Goal: Transaction & Acquisition: Purchase product/service

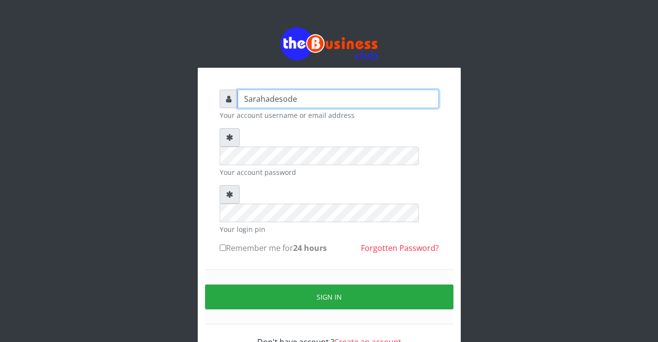
click at [294, 99] on input "Sarahadesode" at bounding box center [338, 99] width 201 height 19
type input "S"
type input "Sarahadesode"
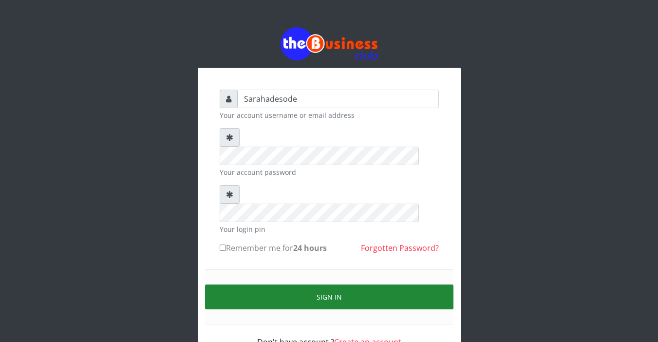
click at [323, 285] on button "Sign in" at bounding box center [329, 297] width 248 height 25
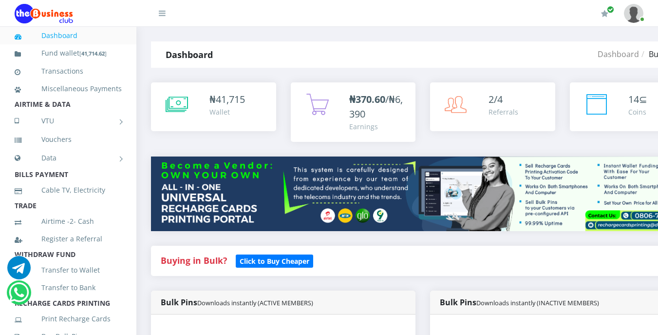
drag, startPoint x: 0, startPoint y: 0, endPoint x: 232, endPoint y: 266, distance: 352.9
click at [232, 266] on h4 "Buying in Bulk?   Click to Buy Cheaper" at bounding box center [423, 260] width 524 height 11
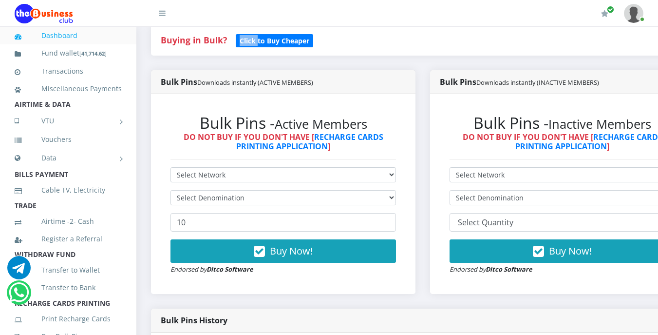
scroll to position [273, 0]
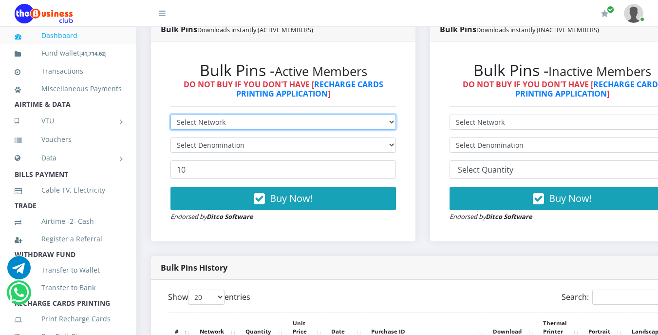
click at [226, 121] on select "Select Network MTN Globacom 9Mobile Airtel" at bounding box center [284, 121] width 226 height 15
select select "MTN"
click at [171, 116] on select "Select Network MTN Globacom 9Mobile Airtel" at bounding box center [284, 121] width 226 height 15
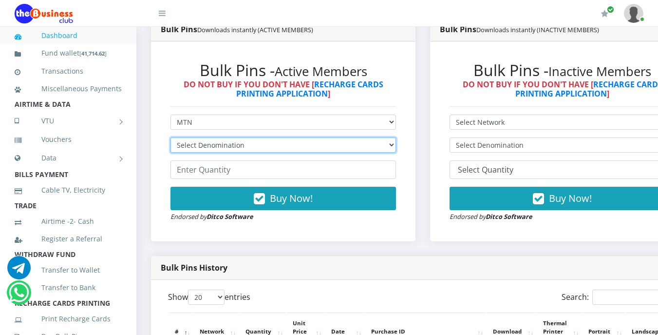
click at [228, 146] on select "Select Denomination MTN NGN100 - ₦96.99 MTN NGN200 - ₦193.98 MTN NGN400 - ₦387.…" at bounding box center [284, 144] width 226 height 15
select select "193.98-200"
click at [171, 139] on select "Select Denomination MTN NGN100 - ₦96.99 MTN NGN200 - ₦193.98 MTN NGN400 - ₦387.…" at bounding box center [284, 144] width 226 height 15
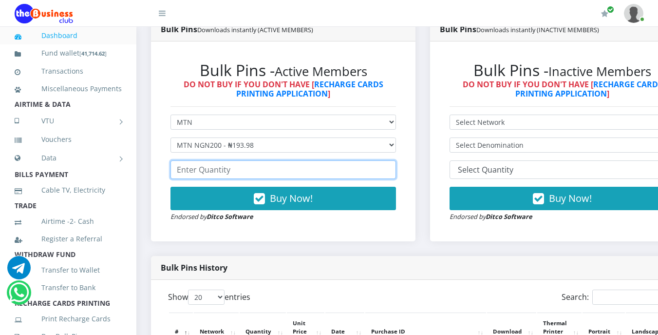
click at [230, 172] on input "number" at bounding box center [284, 169] width 226 height 19
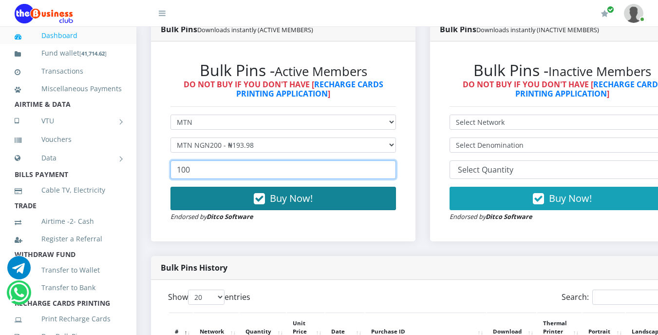
type input "100"
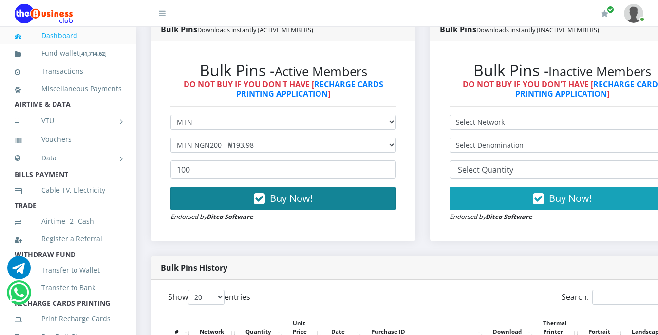
click at [281, 200] on span "Buy Now!" at bounding box center [291, 197] width 43 height 13
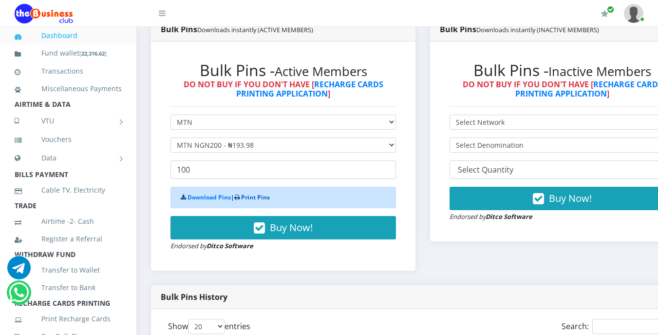
click at [266, 197] on link "Print Pins" at bounding box center [255, 197] width 29 height 8
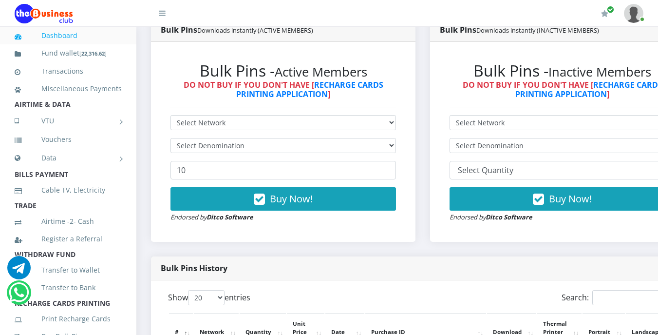
scroll to position [273, 0]
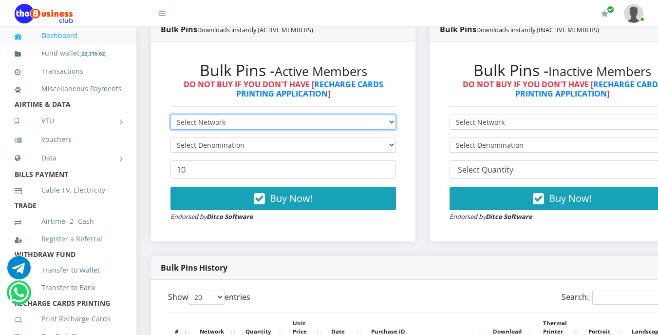
click at [239, 122] on select "Select Network MTN Globacom 9Mobile Airtel" at bounding box center [284, 121] width 226 height 15
select select "Airtel"
click at [171, 116] on select "Select Network MTN Globacom 9Mobile Airtel" at bounding box center [284, 121] width 226 height 15
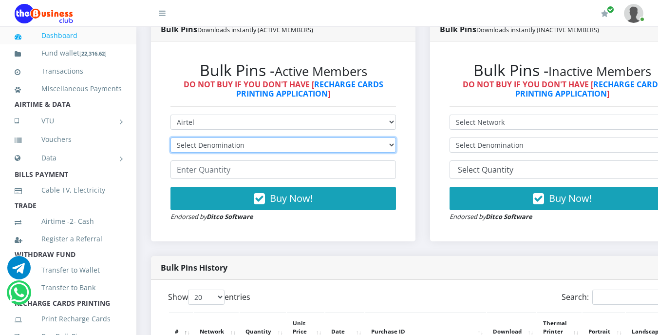
click at [248, 148] on select "Select Denomination Airtel NGN100 - ₦96.38 Airtel NGN200 - ₦192.76 Airtel NGN50…" at bounding box center [284, 144] width 226 height 15
select select "192.76-200"
click at [171, 139] on select "Select Denomination Airtel NGN100 - ₦96.38 Airtel NGN200 - ₦192.76 Airtel NGN50…" at bounding box center [284, 144] width 226 height 15
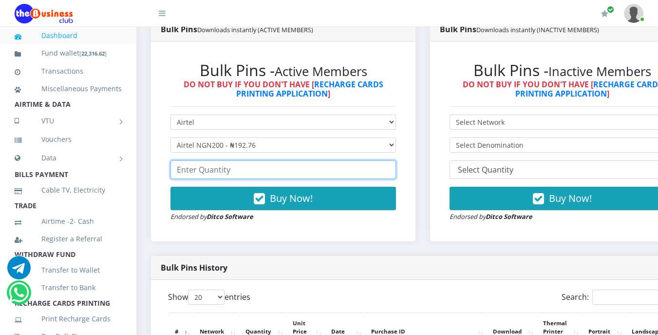
click at [241, 171] on input "number" at bounding box center [284, 169] width 226 height 19
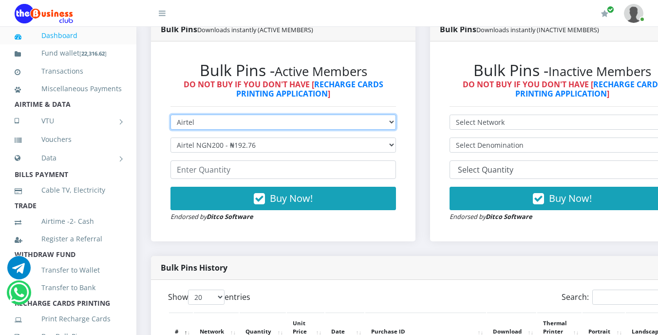
click at [200, 125] on select "Select Network MTN Globacom 9Mobile Airtel" at bounding box center [284, 121] width 226 height 15
select select "Glo"
click at [171, 116] on select "Select Network MTN Globacom 9Mobile Airtel" at bounding box center [284, 121] width 226 height 15
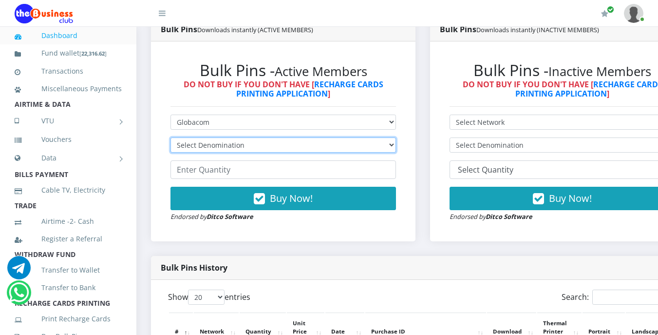
click at [223, 146] on select "Select Denomination" at bounding box center [284, 144] width 226 height 15
click at [171, 139] on select "Select Denomination" at bounding box center [284, 144] width 226 height 15
click at [233, 146] on select "Select Denomination" at bounding box center [284, 144] width 226 height 15
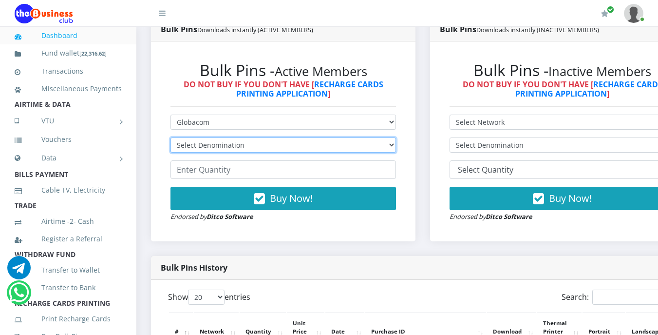
click at [233, 146] on select "Select Denomination" at bounding box center [284, 144] width 226 height 15
click at [96, 212] on li "TRADE" at bounding box center [68, 206] width 136 height 14
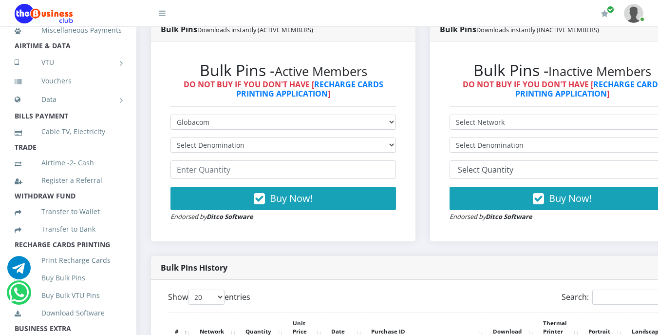
scroll to position [78, 0]
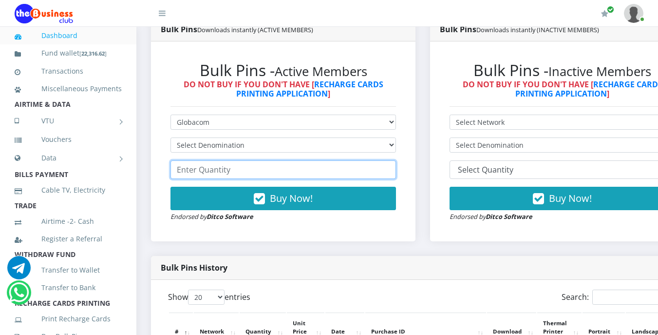
click at [278, 178] on input "number" at bounding box center [284, 169] width 226 height 19
type input "17"
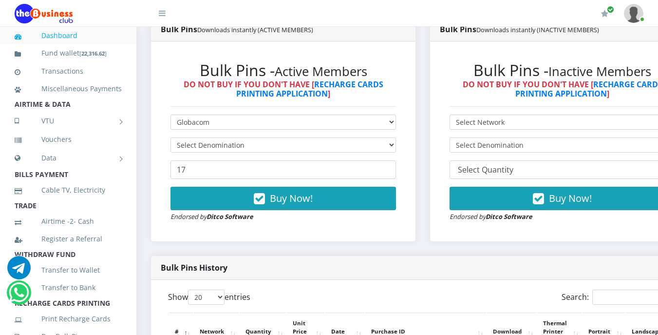
click at [388, 72] on h2 "Bulk Pins - Active Members" at bounding box center [284, 70] width 226 height 19
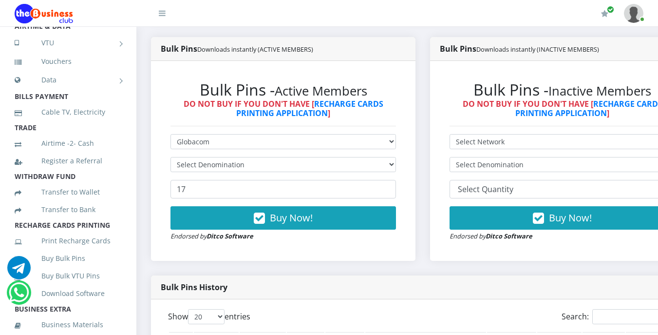
scroll to position [91, 0]
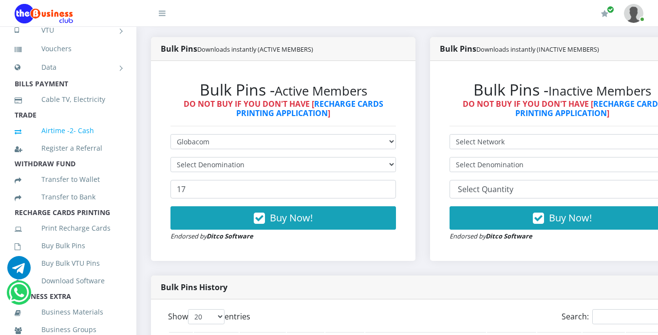
click at [104, 134] on link "Airtime -2- Cash" at bounding box center [68, 130] width 107 height 22
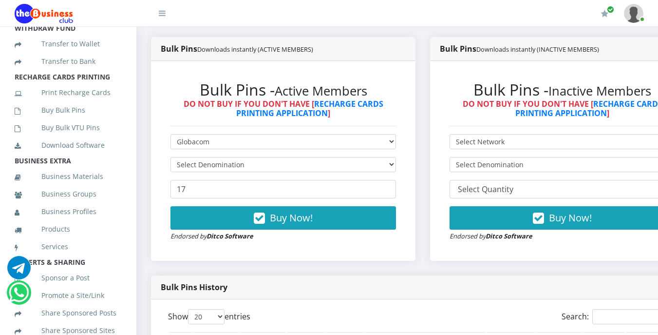
scroll to position [285, 0]
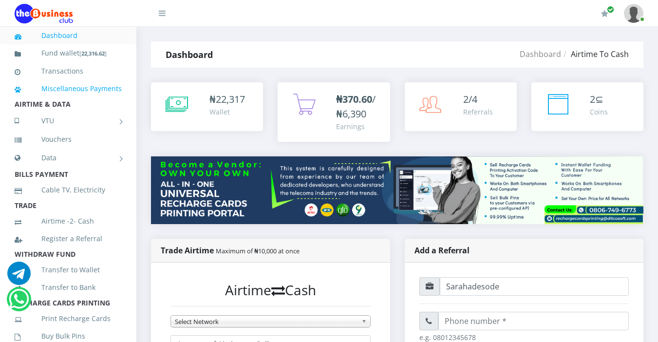
click at [94, 100] on link "Miscellaneous Payments" at bounding box center [68, 88] width 107 height 22
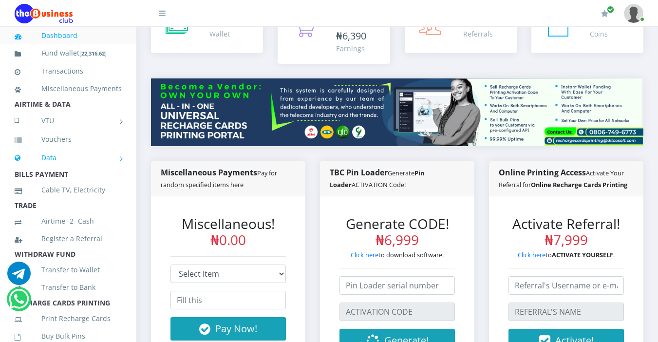
click at [88, 170] on link "Data" at bounding box center [68, 158] width 107 height 24
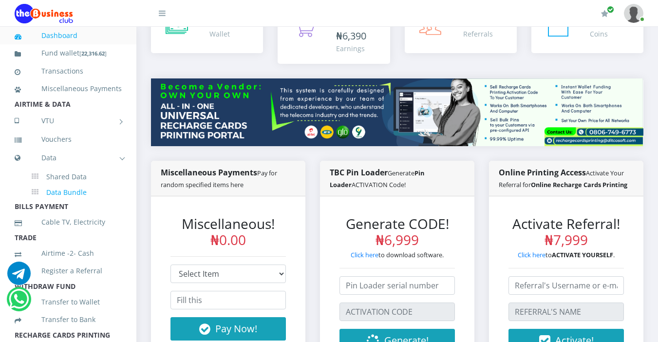
click at [99, 200] on link "Data Bundle" at bounding box center [77, 192] width 90 height 17
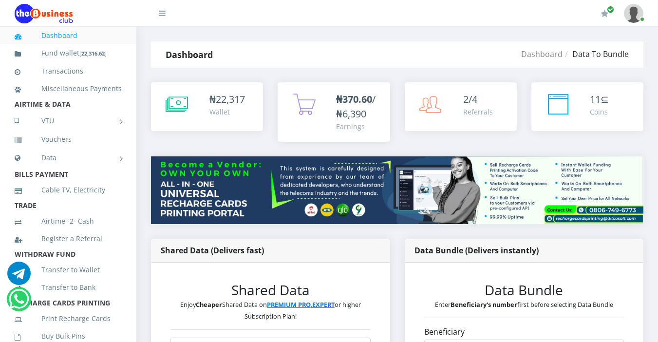
click at [100, 212] on li "TRADE" at bounding box center [68, 206] width 136 height 14
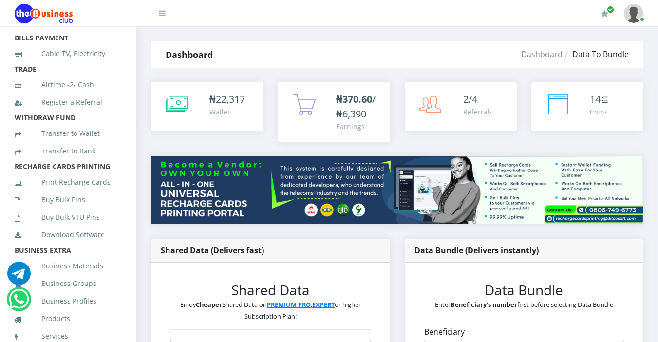
scroll to position [156, 0]
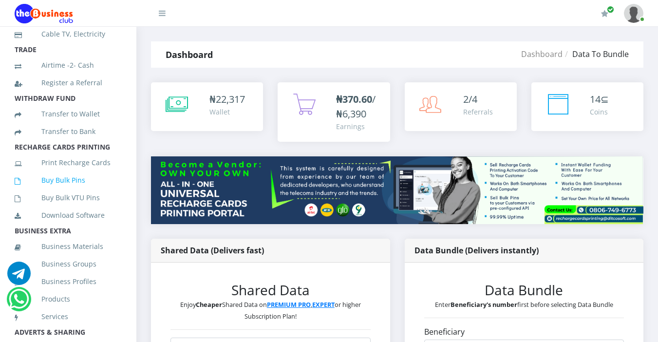
click at [76, 191] on link "Buy Bulk Pins" at bounding box center [68, 180] width 107 height 22
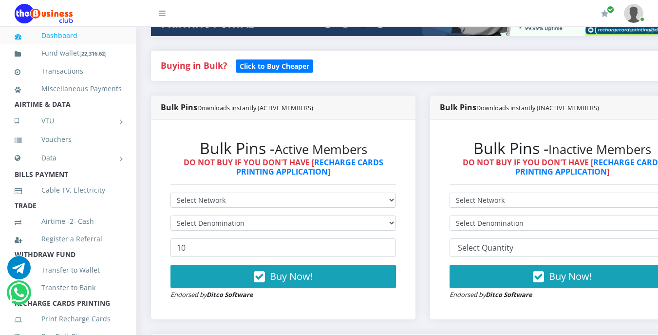
scroll to position [214, 0]
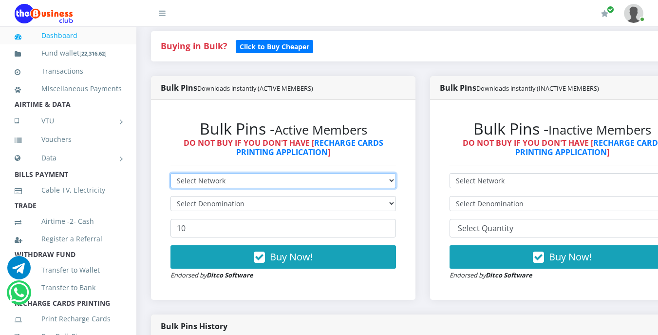
click at [228, 181] on select "Select Network MTN Globacom 9Mobile Airtel" at bounding box center [284, 180] width 226 height 15
select select "Glo"
click at [171, 174] on select "Select Network MTN Globacom 9Mobile Airtel" at bounding box center [284, 180] width 226 height 15
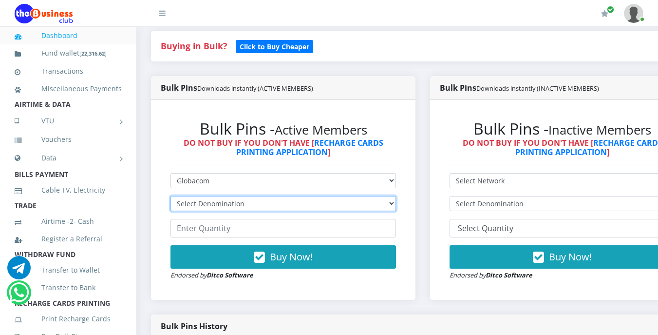
click at [247, 203] on select "Select Denomination Glo NGN100 - ₦96.55 Glo NGN200 - ₦193.10 Glo NGN500 - ₦482.…" at bounding box center [284, 203] width 226 height 15
select select "193.1-200"
click at [171, 197] on select "Select Denomination Glo NGN100 - ₦96.55 Glo NGN200 - ₦193.10 Glo NGN500 - ₦482.…" at bounding box center [284, 203] width 226 height 15
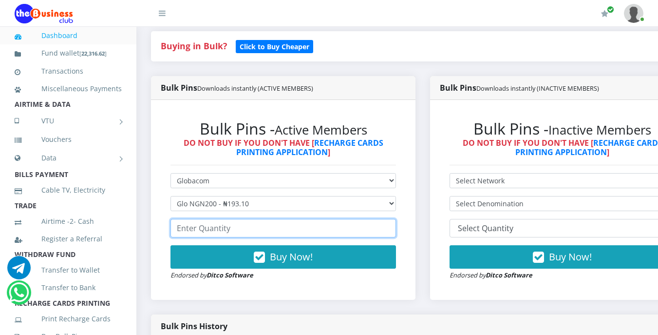
click at [242, 230] on input "number" at bounding box center [284, 228] width 226 height 19
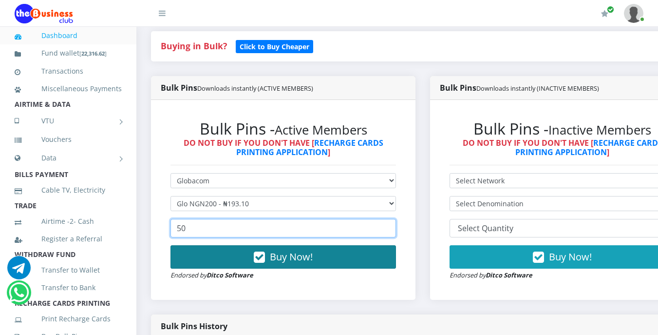
type input "50"
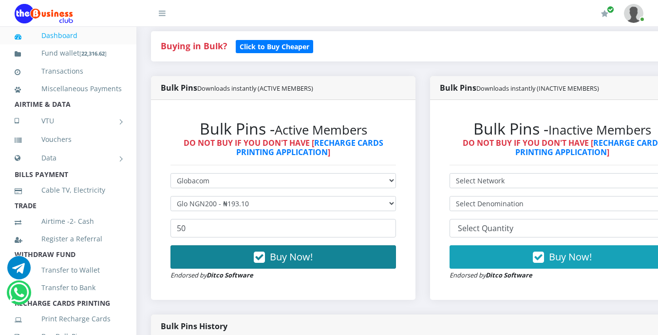
click at [281, 259] on span "Buy Now!" at bounding box center [291, 256] width 43 height 13
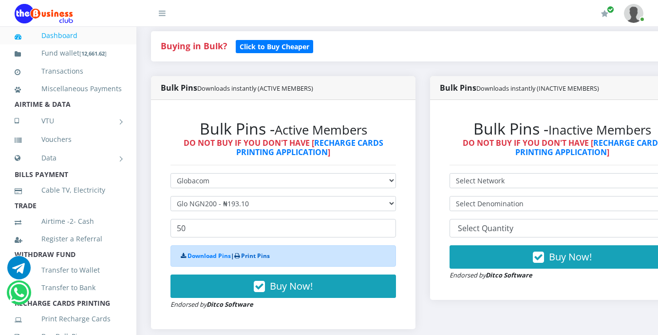
click at [260, 253] on link "Print Pins" at bounding box center [255, 255] width 29 height 8
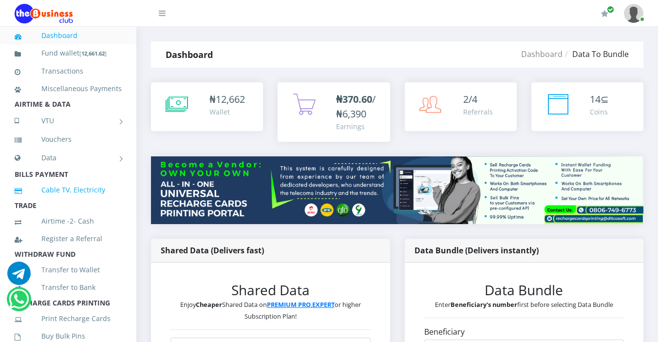
click at [104, 201] on link "Cable TV, Electricity" at bounding box center [68, 190] width 107 height 22
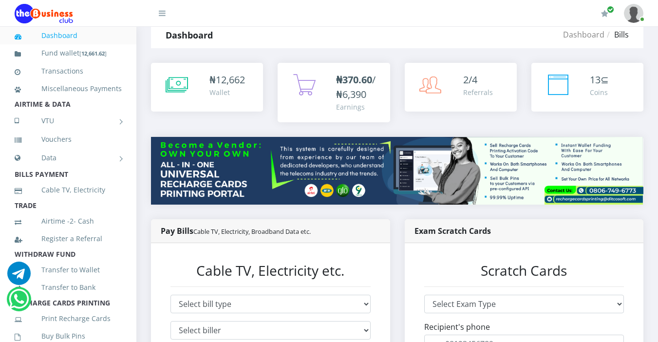
click at [97, 212] on li "TRADE" at bounding box center [68, 206] width 136 height 14
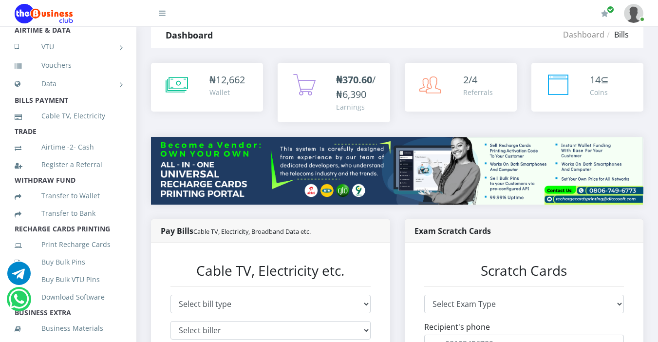
scroll to position [117, 0]
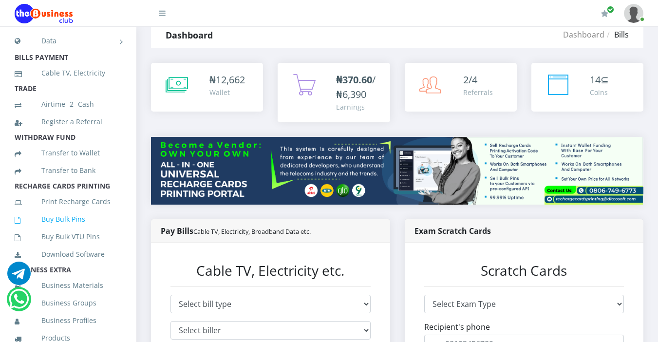
click at [81, 230] on link "Buy Bulk Pins" at bounding box center [68, 219] width 107 height 22
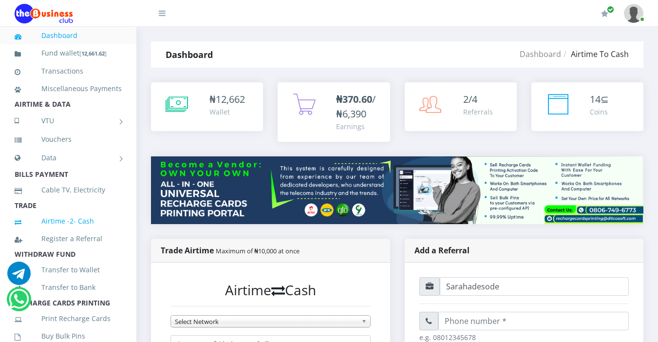
click at [105, 232] on link "Airtime -2- Cash" at bounding box center [68, 221] width 107 height 22
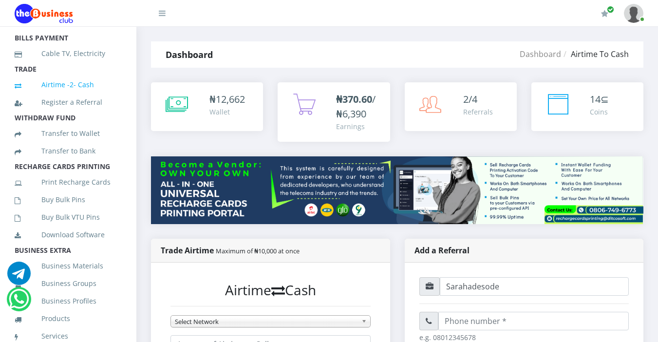
scroll to position [156, 0]
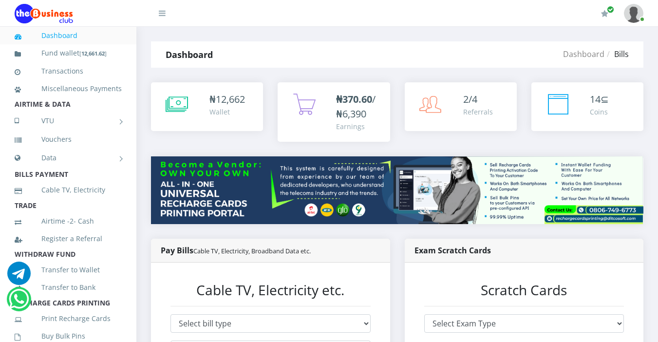
click at [103, 212] on li "TRADE" at bounding box center [68, 206] width 136 height 14
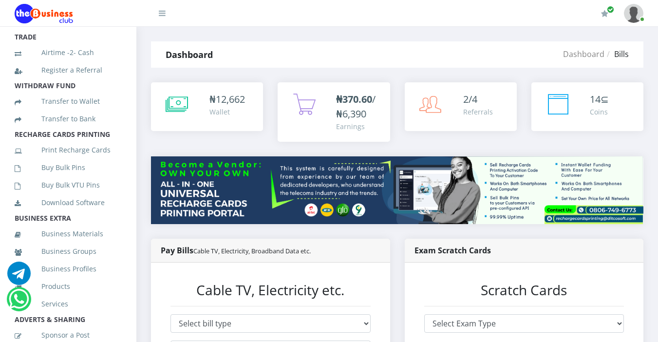
scroll to position [214, 0]
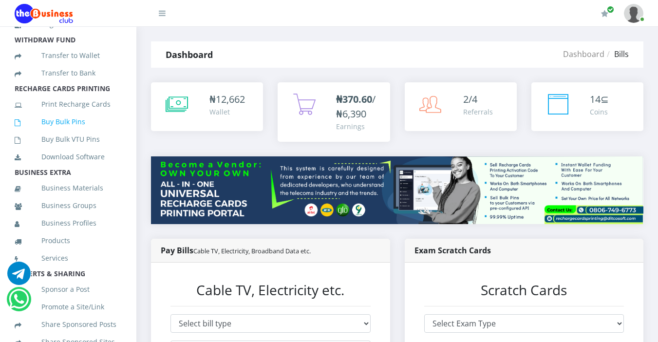
click at [75, 133] on link "Buy Bulk Pins" at bounding box center [68, 122] width 107 height 22
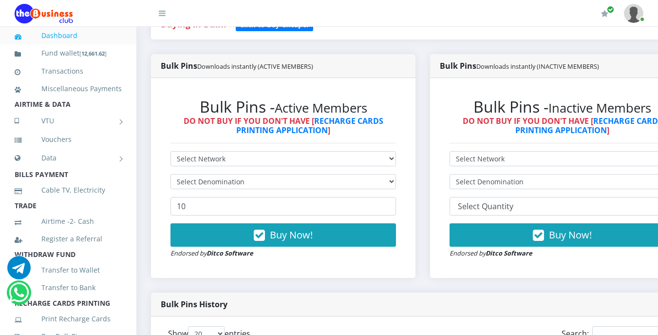
scroll to position [273, 0]
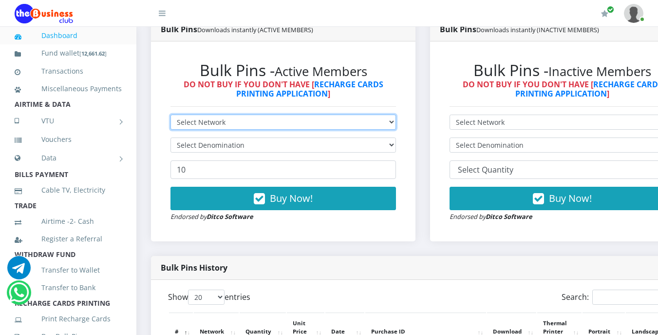
click at [231, 123] on select "Select Network MTN Globacom 9Mobile Airtel" at bounding box center [284, 121] width 226 height 15
select select "MTN"
click at [171, 116] on select "Select Network MTN Globacom 9Mobile Airtel" at bounding box center [284, 121] width 226 height 15
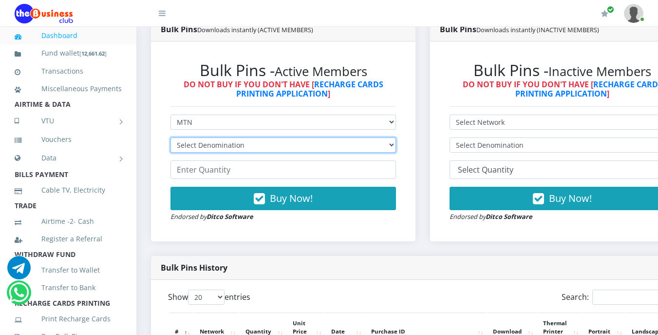
click at [230, 147] on select "Select Denomination MTN NGN100 - ₦96.99 MTN NGN200 - ₦193.98 MTN NGN400 - ₦387.…" at bounding box center [284, 144] width 226 height 15
select select "96.99-100"
click at [171, 139] on select "Select Denomination MTN NGN100 - ₦96.99 MTN NGN200 - ₦193.98 MTN NGN400 - ₦387.…" at bounding box center [284, 144] width 226 height 15
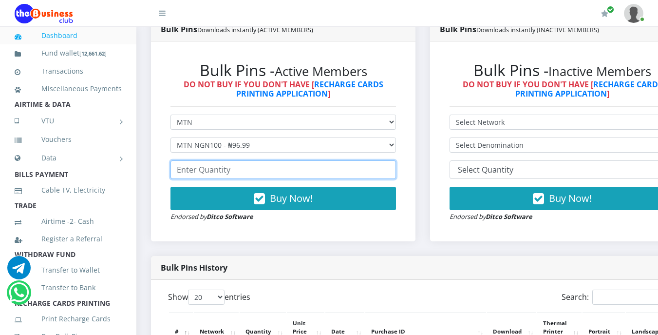
click at [234, 168] on input "number" at bounding box center [284, 169] width 226 height 19
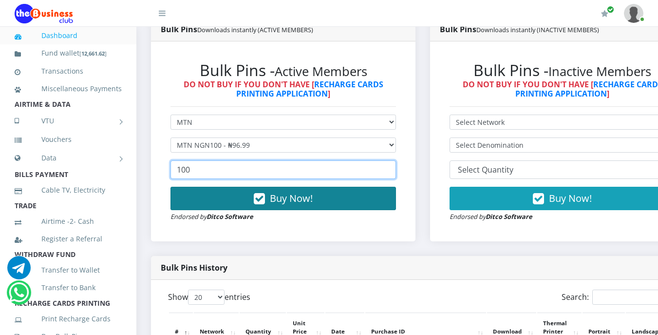
type input "100"
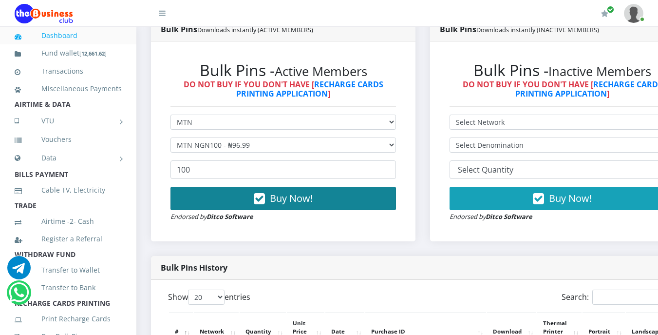
click at [273, 198] on span "Buy Now!" at bounding box center [291, 197] width 43 height 13
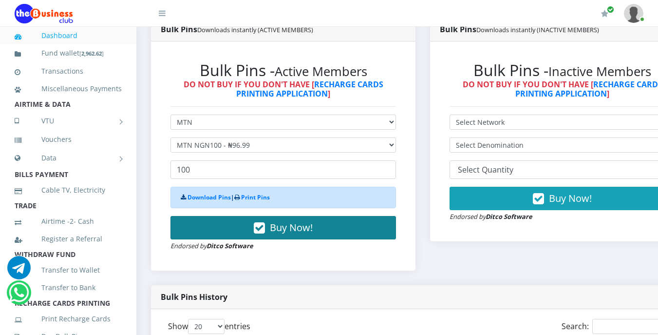
click at [273, 198] on div "Download Pins | Print Pins" at bounding box center [284, 197] width 226 height 21
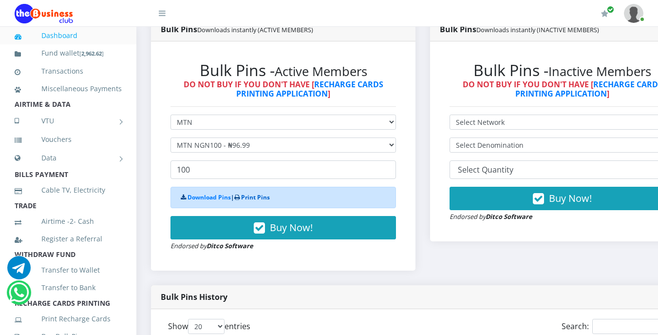
click at [255, 198] on link "Print Pins" at bounding box center [255, 197] width 29 height 8
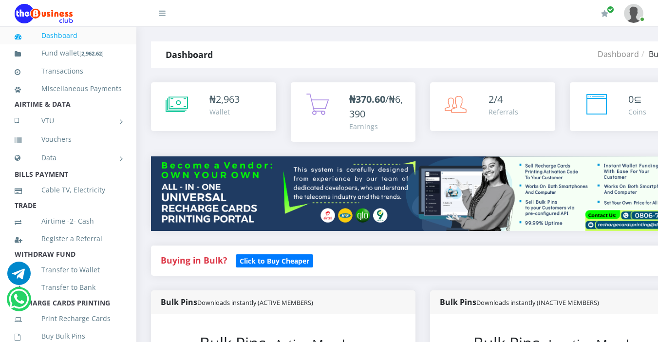
select select "MTN"
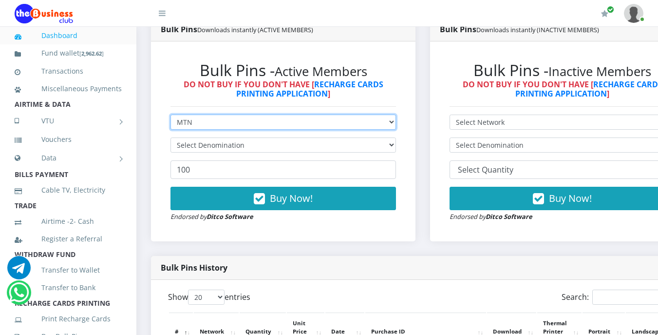
click at [208, 121] on select "Select Network MTN Globacom 9Mobile Airtel" at bounding box center [284, 121] width 226 height 15
select select
click at [171, 116] on select "Select Network MTN Globacom 9Mobile Airtel" at bounding box center [284, 121] width 226 height 15
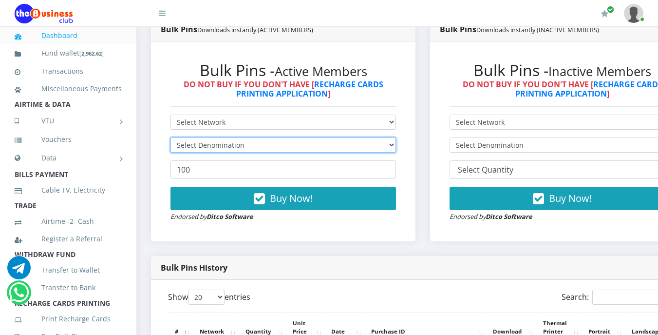
click at [218, 146] on select "Select Denomination" at bounding box center [284, 144] width 226 height 15
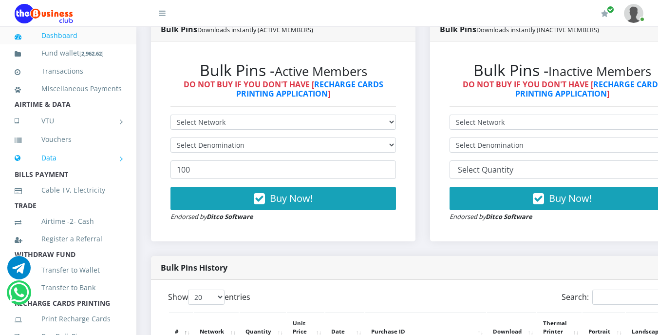
click at [101, 162] on link "Data" at bounding box center [68, 158] width 107 height 24
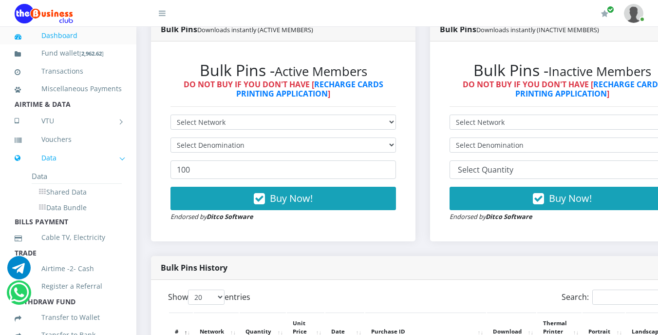
scroll to position [1, 0]
click at [89, 182] on li "Data" at bounding box center [77, 175] width 90 height 15
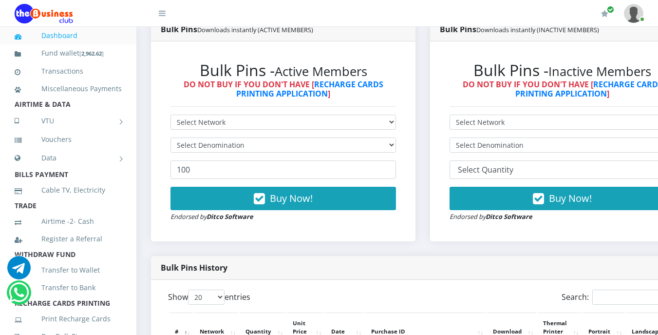
click at [89, 170] on link "Data" at bounding box center [68, 158] width 107 height 24
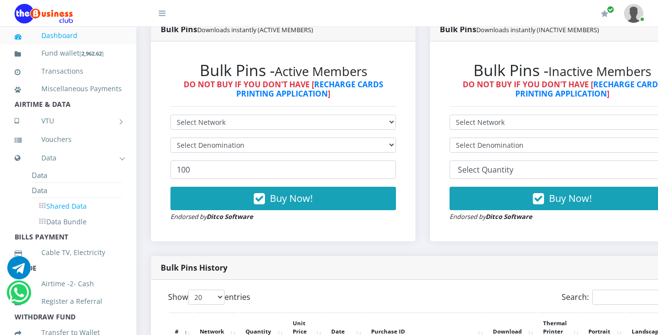
click at [105, 214] on link "Shared Data" at bounding box center [77, 206] width 90 height 17
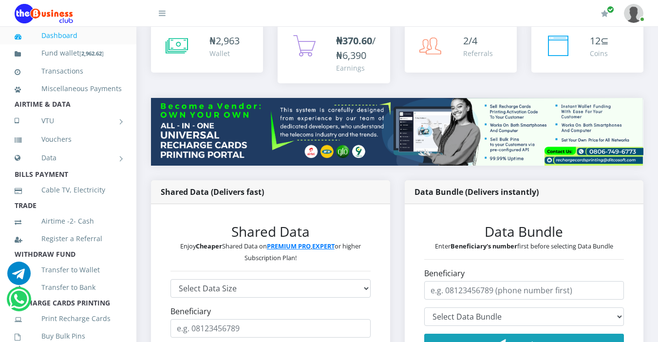
scroll to position [78, 0]
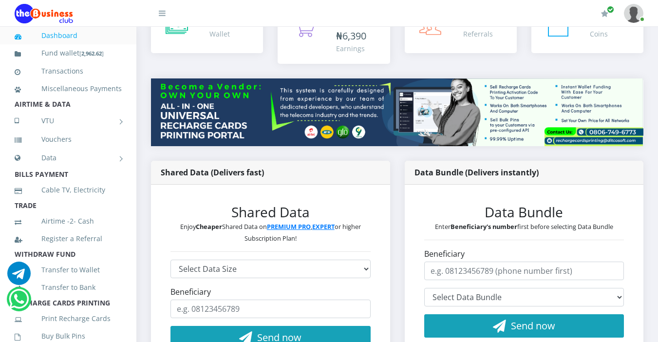
click at [99, 212] on li "TRADE" at bounding box center [68, 206] width 136 height 14
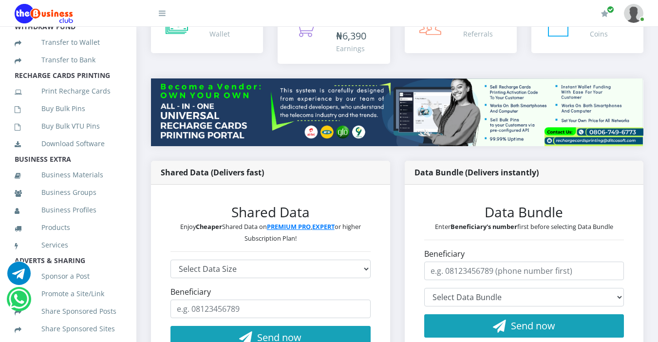
scroll to position [234, 0]
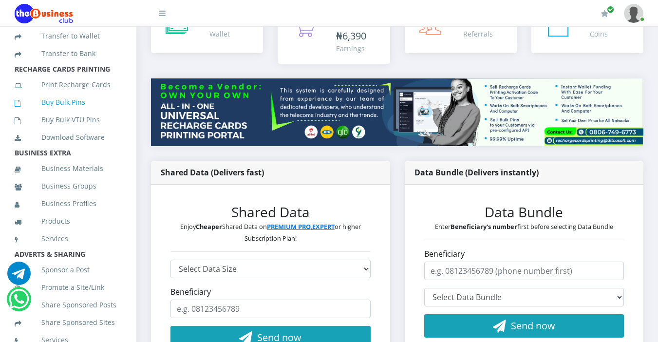
click at [76, 114] on link "Buy Bulk Pins" at bounding box center [68, 102] width 107 height 22
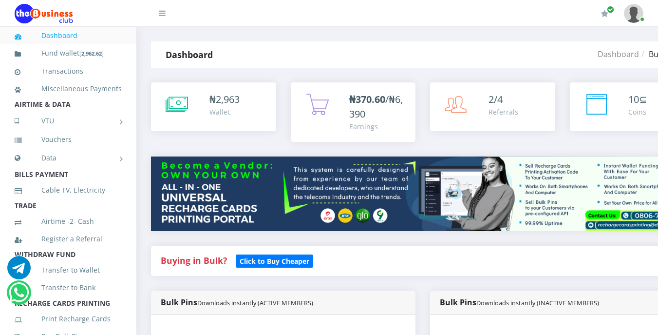
click at [340, 251] on div "Buying in Bulk?   Click to Buy Cheaper" at bounding box center [423, 261] width 544 height 30
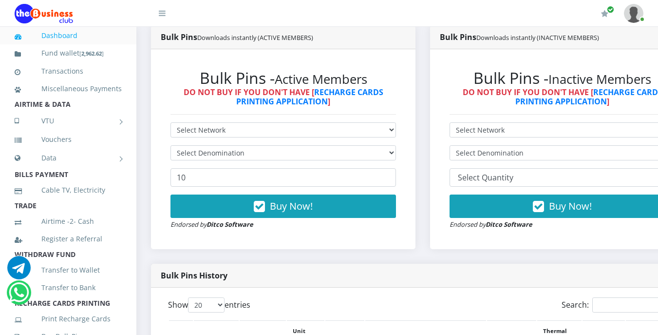
scroll to position [273, 0]
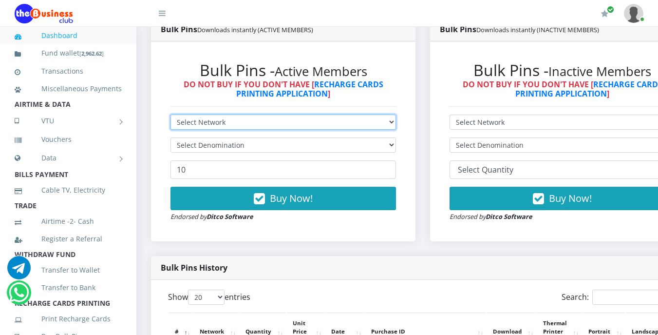
click at [242, 123] on select "Select Network MTN Globacom 9Mobile Airtel" at bounding box center [284, 121] width 226 height 15
select select "MTN"
click at [171, 116] on select "Select Network MTN Globacom 9Mobile Airtel" at bounding box center [284, 121] width 226 height 15
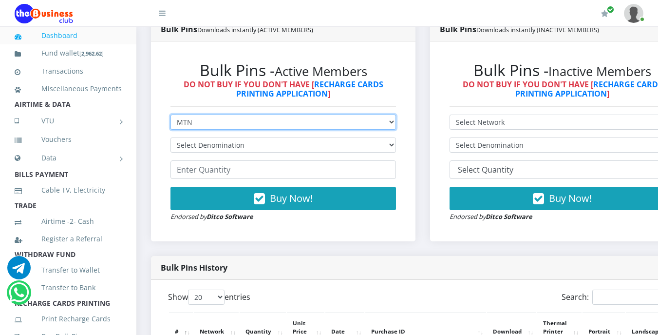
click at [245, 126] on select "Select Network MTN Globacom 9Mobile Airtel" at bounding box center [284, 121] width 226 height 15
select select "Glo"
click at [171, 116] on select "Select Network MTN Globacom 9Mobile Airtel" at bounding box center [284, 121] width 226 height 15
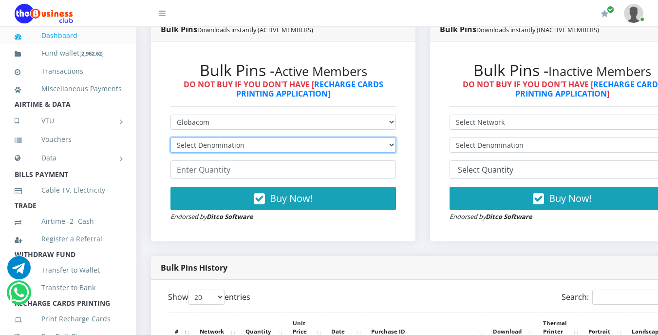
click at [248, 146] on select "Select Denomination Glo NGN100 - ₦96.55 Glo NGN200 - ₦193.10 Glo NGN500 - ₦482.…" at bounding box center [284, 144] width 226 height 15
select select "96.55-100"
click at [171, 139] on select "Select Denomination Glo NGN100 - ₦96.55 Glo NGN200 - ₦193.10 Glo NGN500 - ₦482.…" at bounding box center [284, 144] width 226 height 15
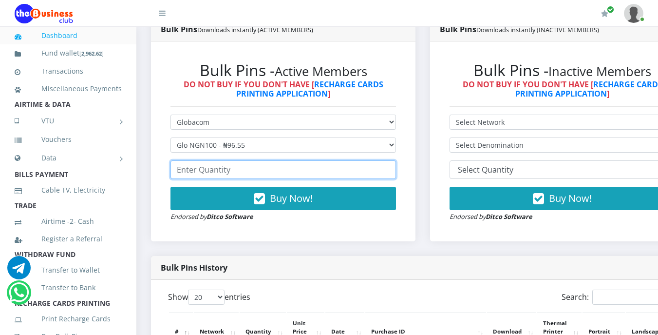
click at [236, 174] on input "number" at bounding box center [284, 169] width 226 height 19
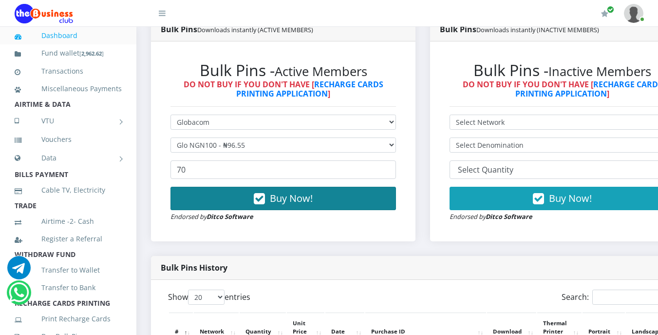
click at [276, 198] on span "Buy Now!" at bounding box center [291, 197] width 43 height 13
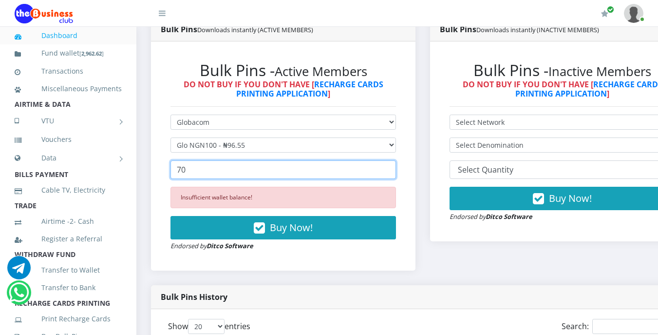
click at [180, 170] on input "70" at bounding box center [284, 169] width 226 height 19
click at [180, 170] on input "50" at bounding box center [284, 169] width 226 height 19
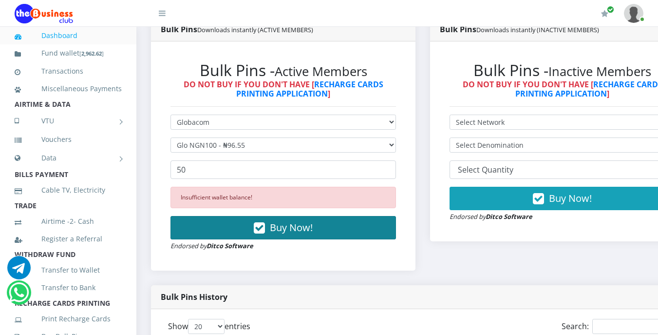
click at [265, 226] on icon "button" at bounding box center [259, 228] width 11 height 10
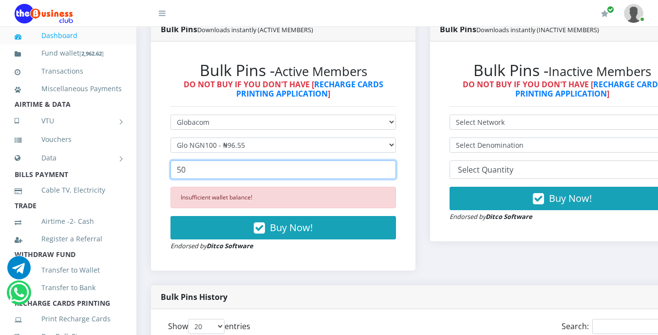
click at [180, 170] on input "50" at bounding box center [284, 169] width 226 height 19
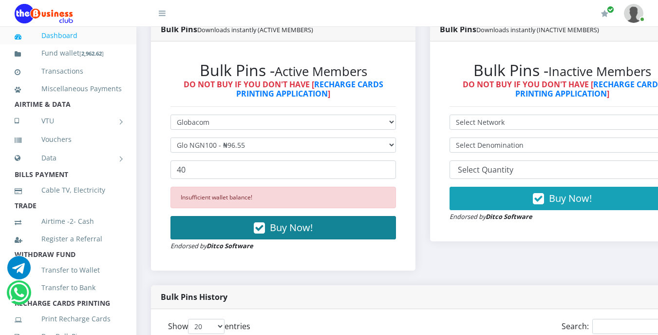
click at [265, 227] on icon "button" at bounding box center [259, 228] width 11 height 10
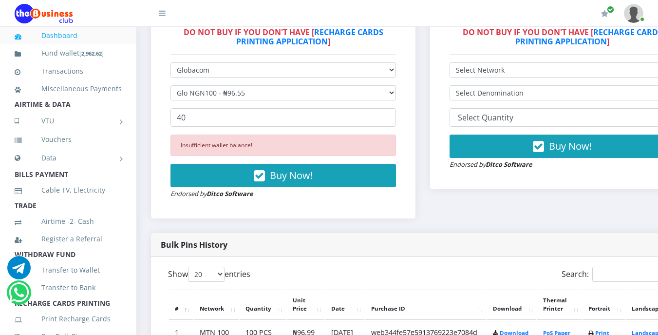
scroll to position [331, 0]
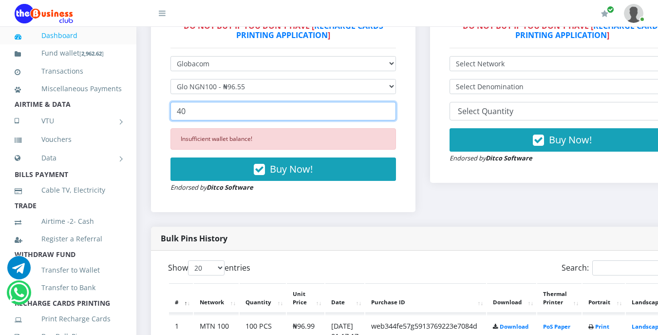
click at [182, 110] on input "40" at bounding box center [284, 111] width 226 height 19
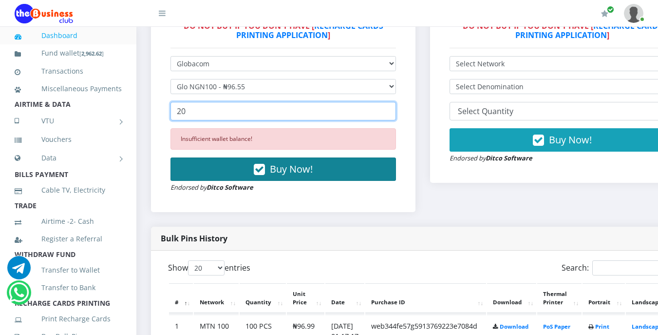
type input "20"
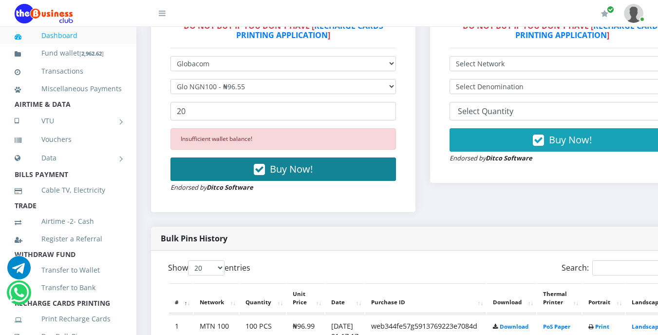
click at [272, 168] on button "Buy Now!" at bounding box center [284, 168] width 226 height 23
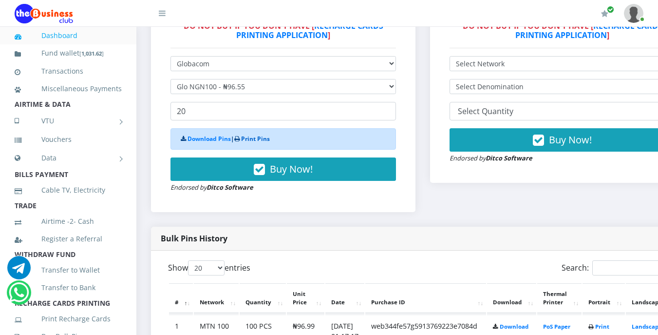
click at [257, 139] on link "Print Pins" at bounding box center [255, 138] width 29 height 8
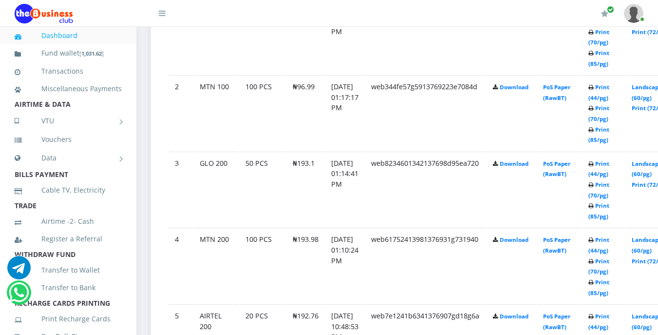
scroll to position [624, 0]
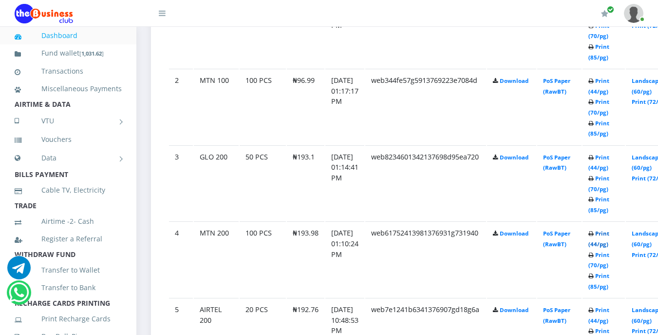
click at [609, 236] on link "Print (44/pg)" at bounding box center [599, 238] width 21 height 18
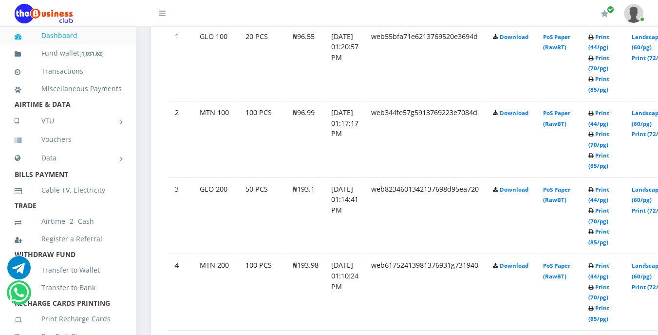
scroll to position [624, 0]
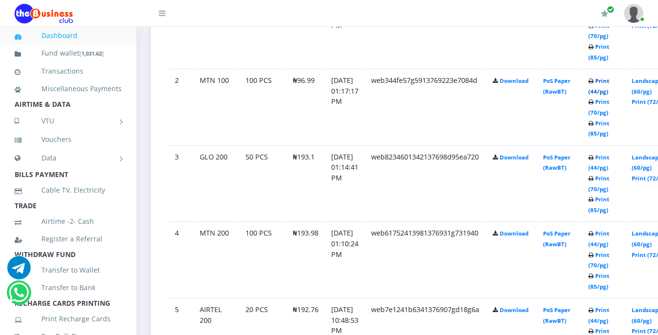
click at [609, 81] on link "Print (44/pg)" at bounding box center [599, 86] width 21 height 18
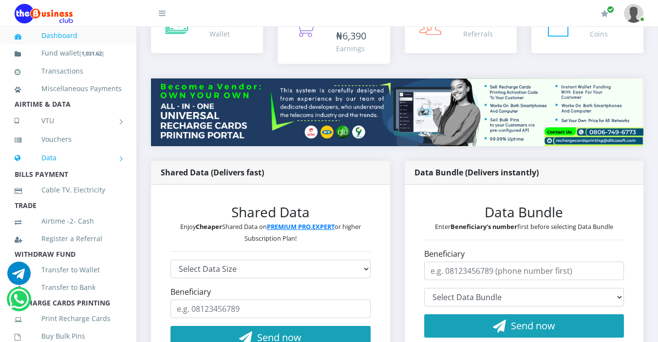
click at [107, 164] on link "Data" at bounding box center [68, 158] width 107 height 24
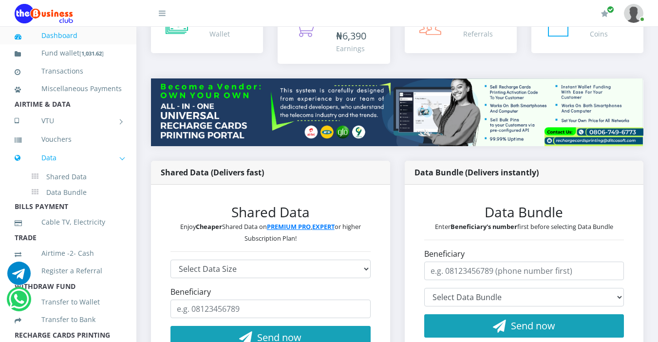
click at [107, 164] on link "Data" at bounding box center [68, 158] width 107 height 24
click at [86, 111] on li "AIRTIME & DATA" at bounding box center [68, 104] width 136 height 14
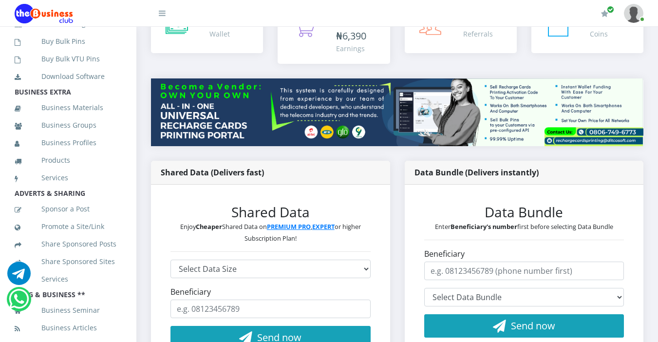
scroll to position [312, 0]
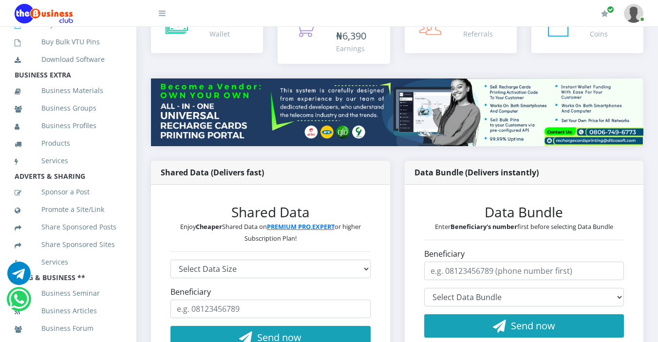
click at [75, 36] on link "Buy Bulk Pins" at bounding box center [68, 24] width 107 height 22
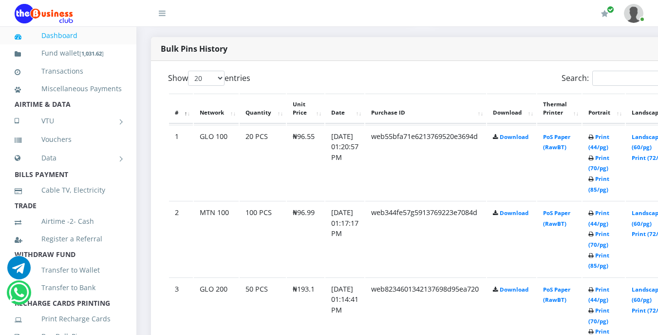
scroll to position [507, 0]
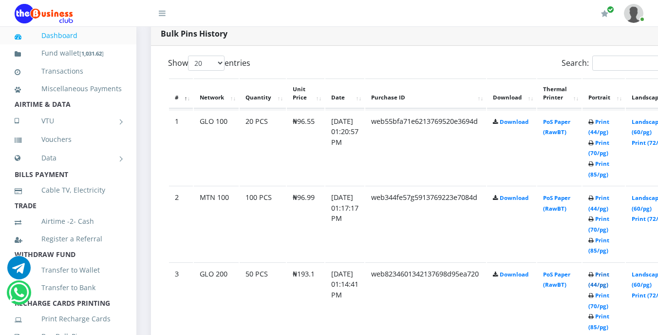
click at [609, 275] on link "Print (44/pg)" at bounding box center [599, 279] width 21 height 18
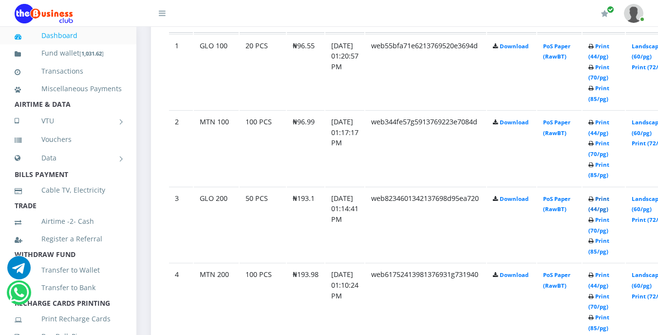
scroll to position [585, 0]
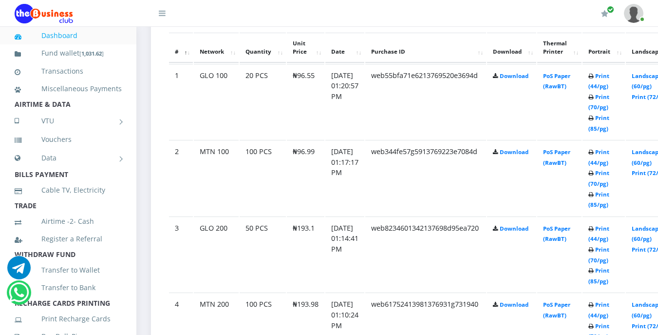
scroll to position [585, 0]
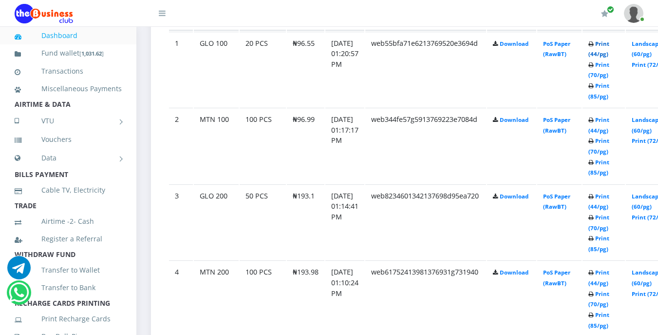
click at [609, 46] on link "Print (44/pg)" at bounding box center [599, 49] width 21 height 18
